Goal: Transaction & Acquisition: Purchase product/service

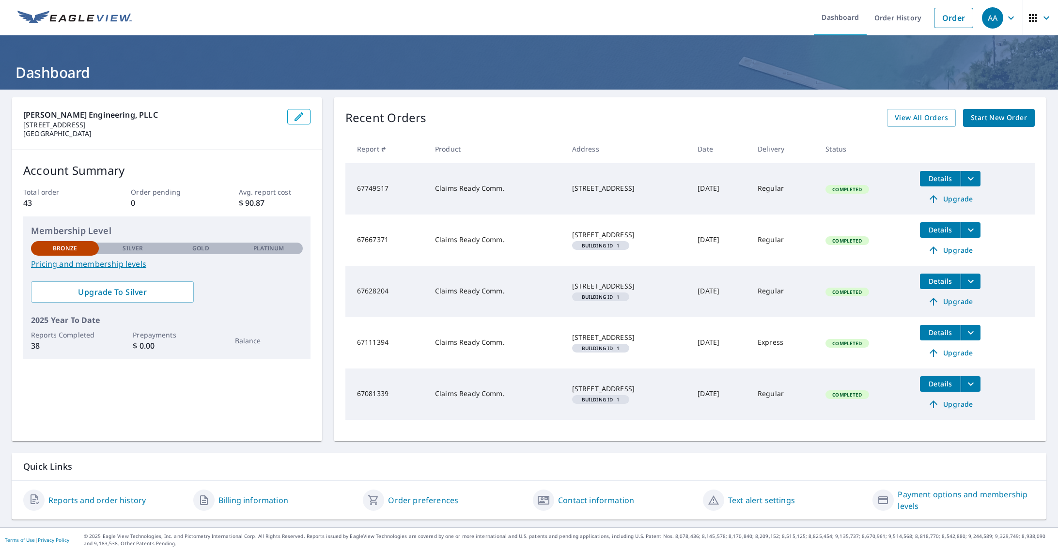
click at [985, 122] on span "Start New Order" at bounding box center [999, 118] width 56 height 12
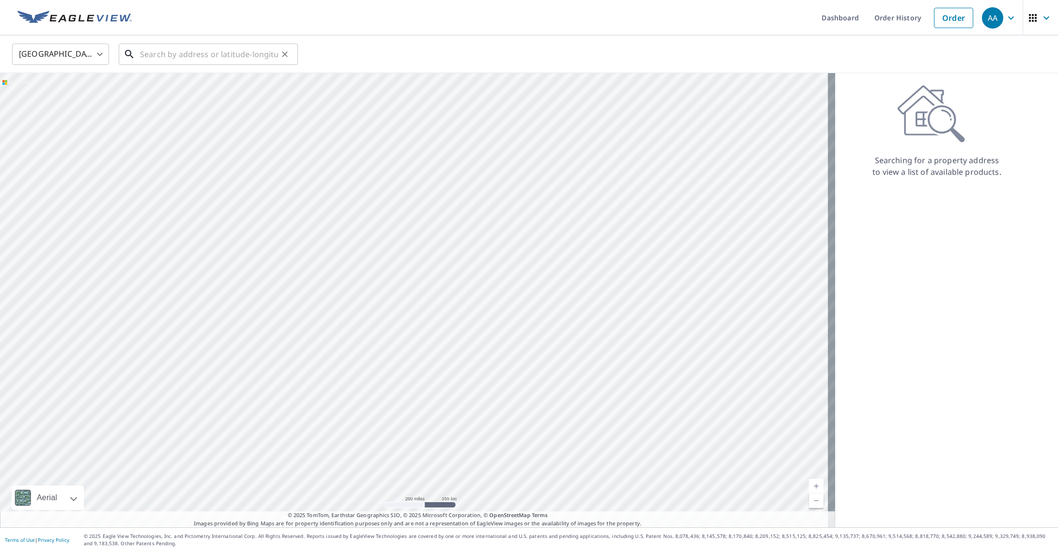
click at [142, 57] on input "text" at bounding box center [209, 54] width 138 height 27
drag, startPoint x: 149, startPoint y: 53, endPoint x: 141, endPoint y: 56, distance: 8.7
click at [149, 53] on input "text" at bounding box center [209, 54] width 138 height 27
click at [149, 56] on input "text" at bounding box center [209, 54] width 138 height 27
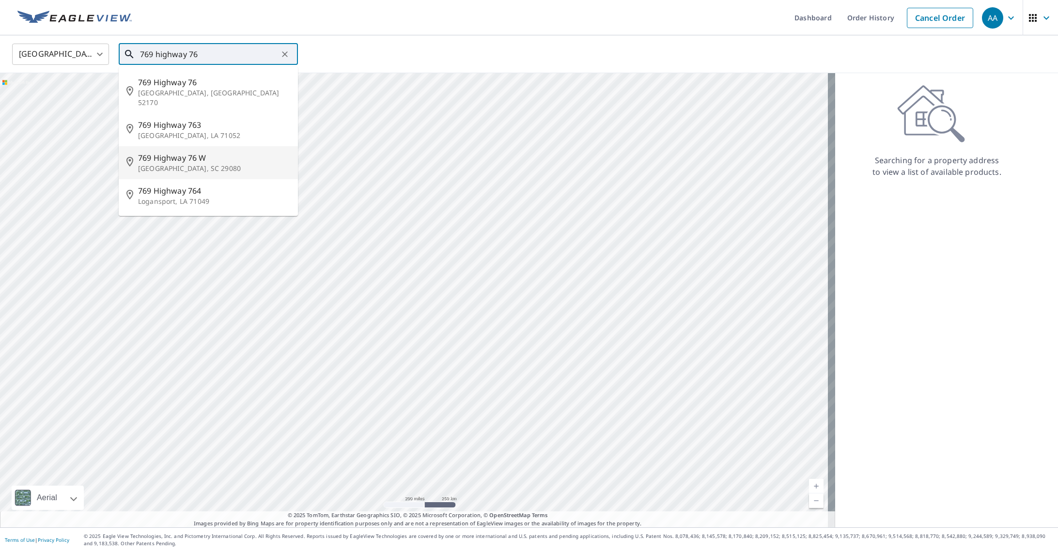
click at [187, 152] on span "769 Highway 76 W" at bounding box center [214, 158] width 152 height 12
type input "[STREET_ADDRESS]"
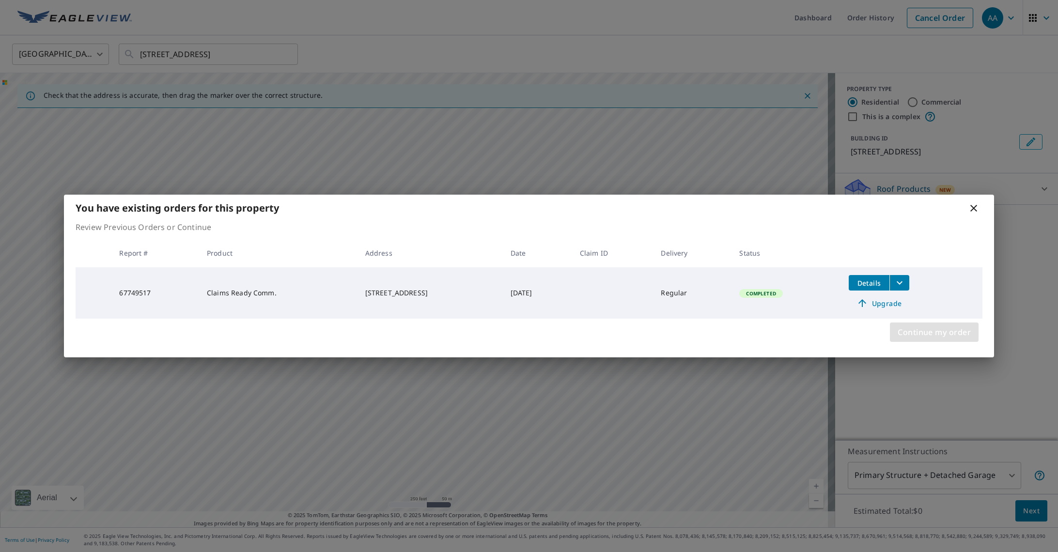
click at [918, 328] on span "Continue my order" at bounding box center [934, 333] width 73 height 14
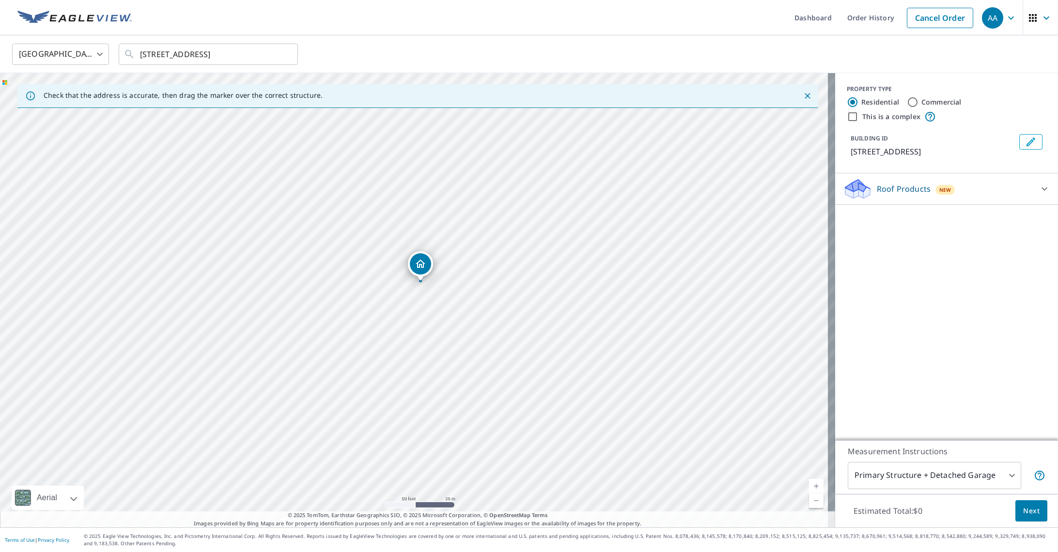
click at [1033, 190] on div at bounding box center [1044, 188] width 23 height 23
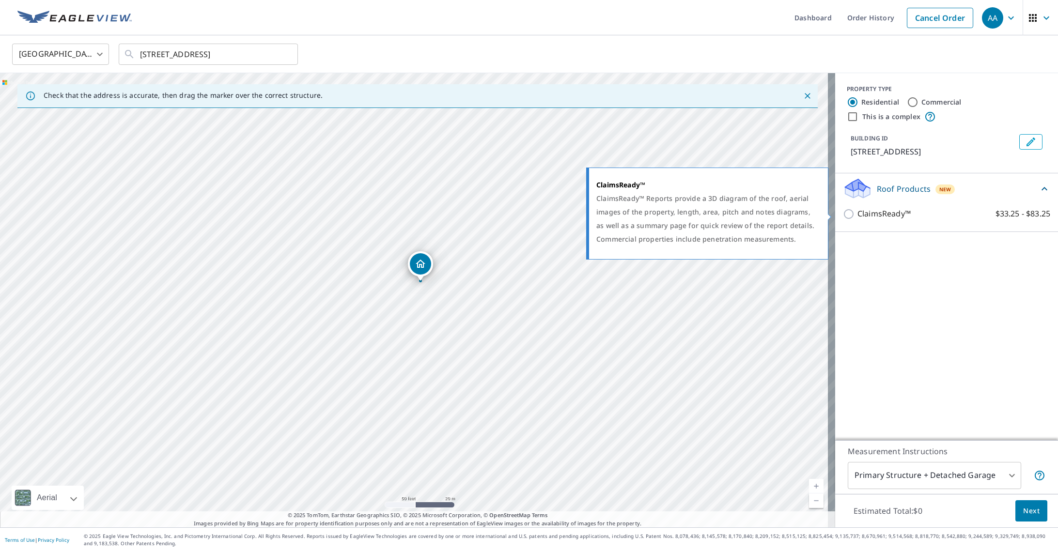
click at [844, 213] on input "ClaimsReady™ $33.25 - $83.25" at bounding box center [850, 214] width 15 height 12
checkbox input "true"
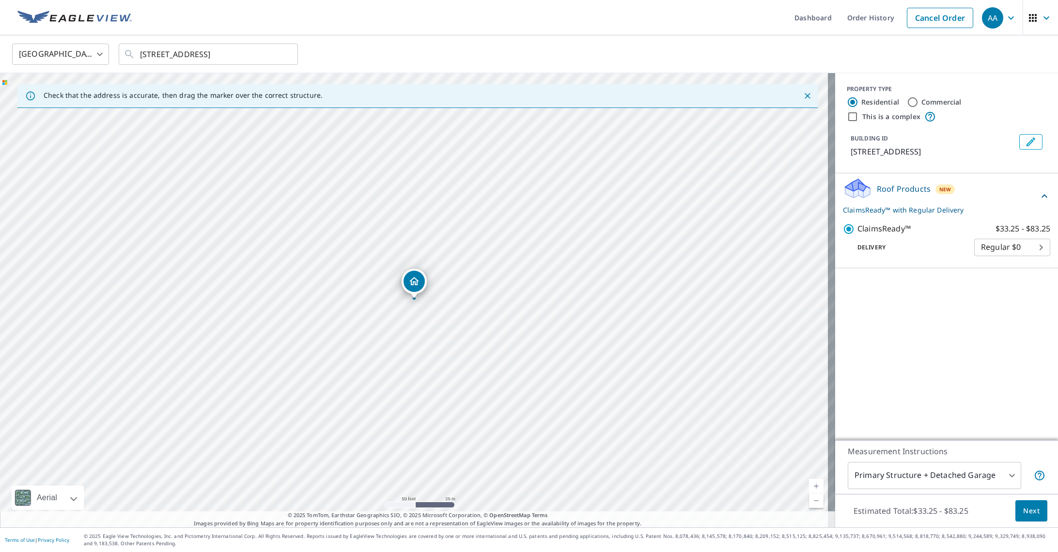
click at [1026, 509] on span "Next" at bounding box center [1031, 511] width 16 height 12
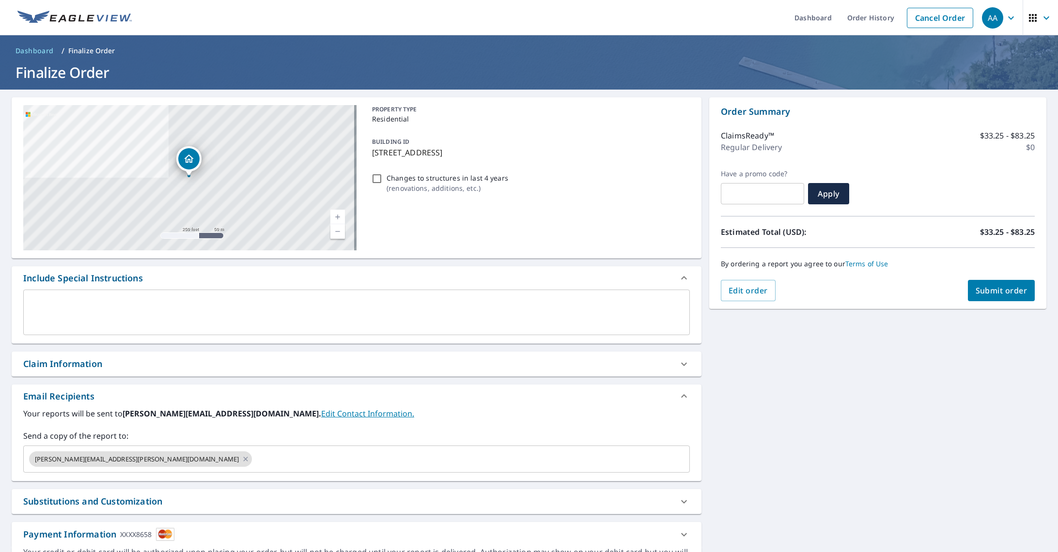
scroll to position [58, 0]
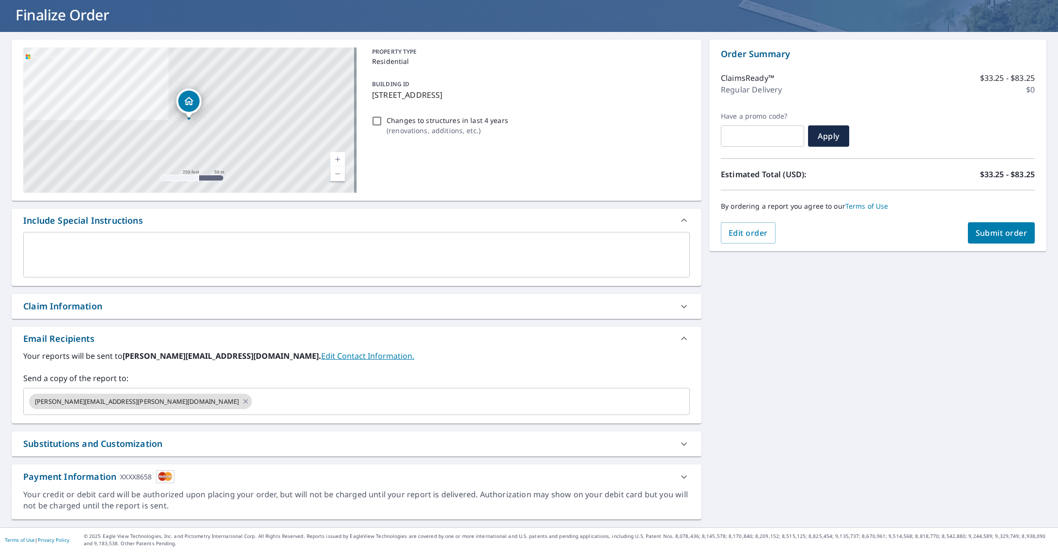
click at [122, 444] on div "Substitutions and Customization" at bounding box center [92, 443] width 139 height 13
checkbox input "true"
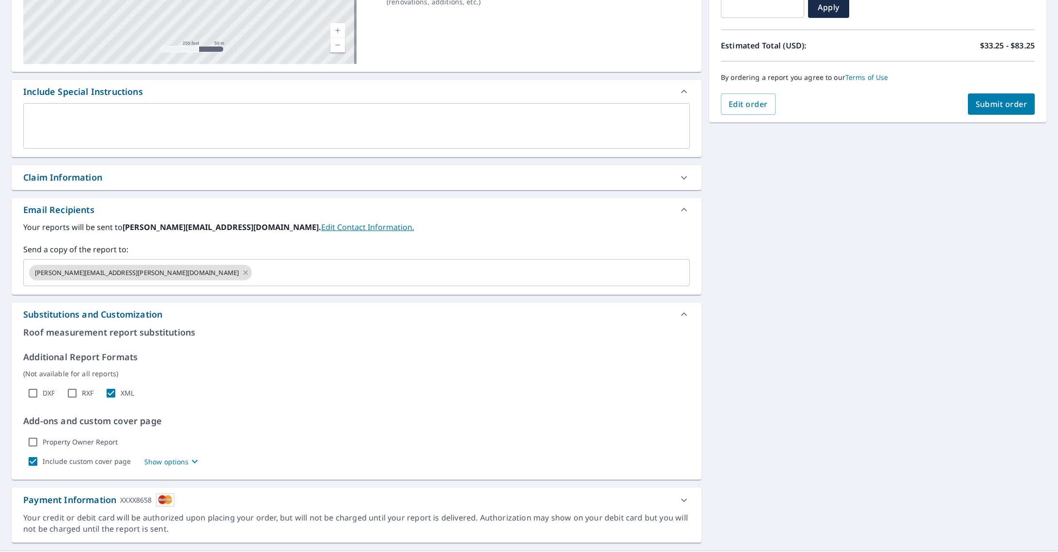
scroll to position [210, 0]
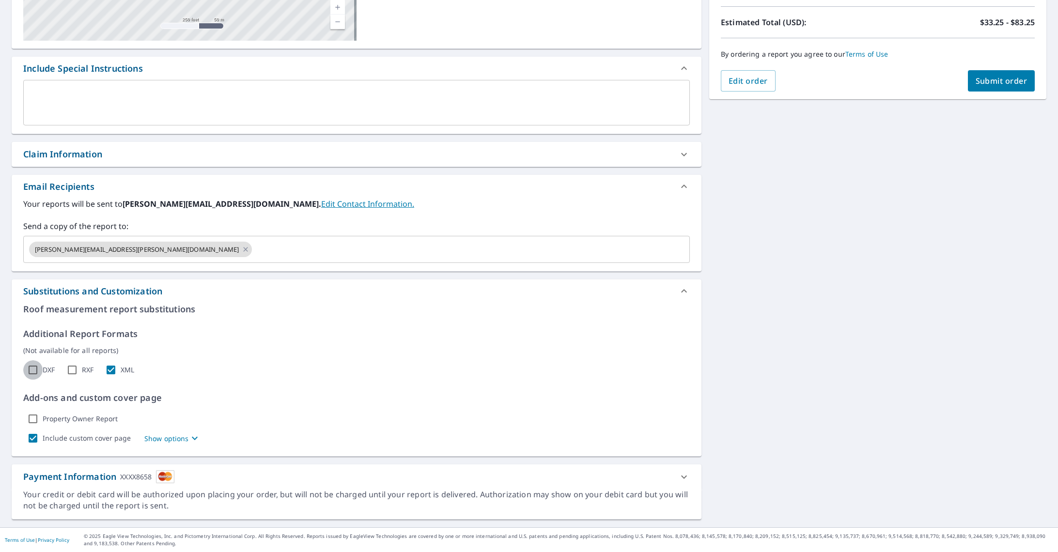
click at [34, 371] on input "DXF" at bounding box center [32, 369] width 19 height 19
checkbox input "true"
click at [119, 367] on input "XML" at bounding box center [110, 369] width 19 height 19
checkbox input "false"
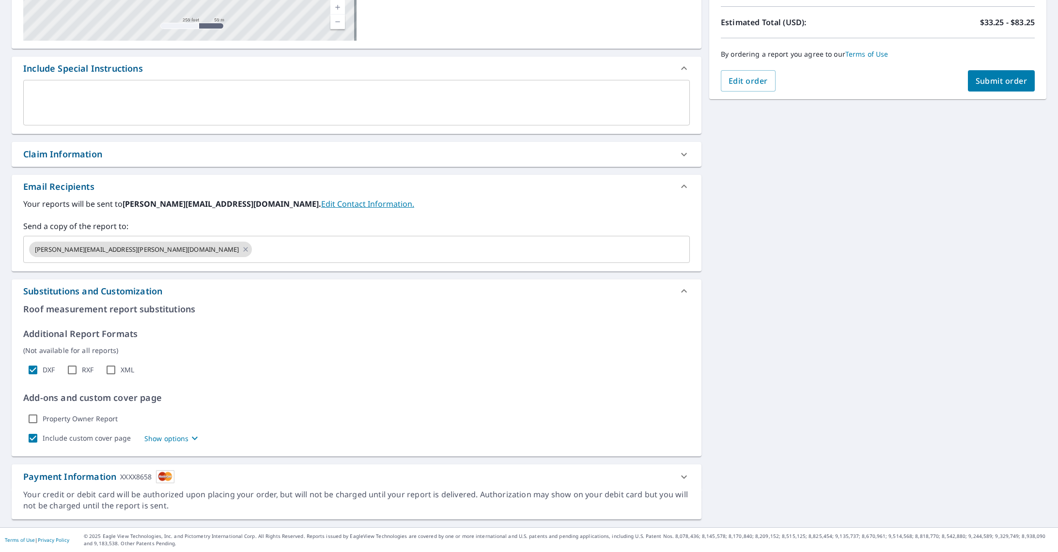
click at [43, 420] on div "Property Owner Report" at bounding box center [356, 418] width 667 height 19
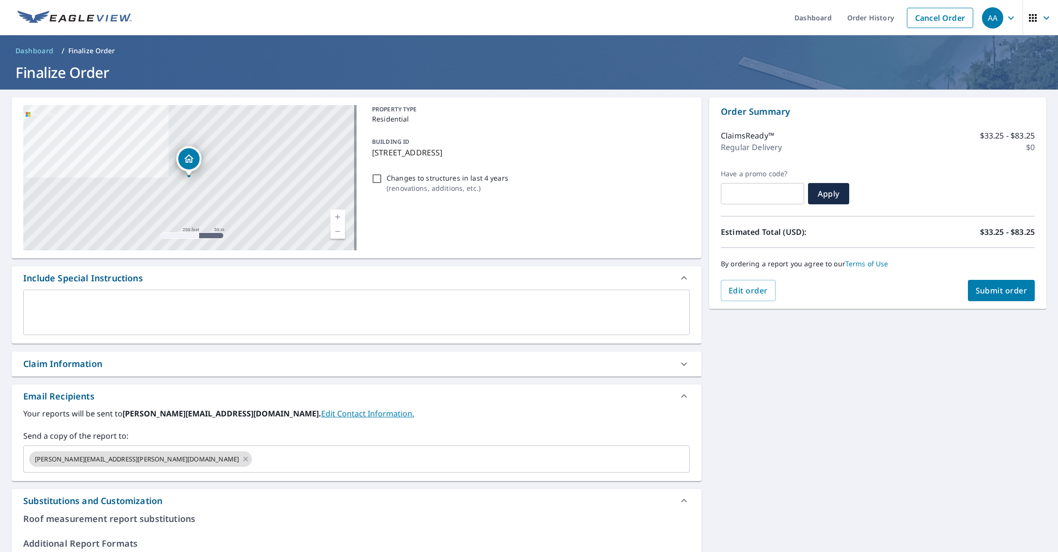
click at [980, 288] on span "Submit order" at bounding box center [1002, 290] width 52 height 11
checkbox input "true"
